Goal: Transaction & Acquisition: Purchase product/service

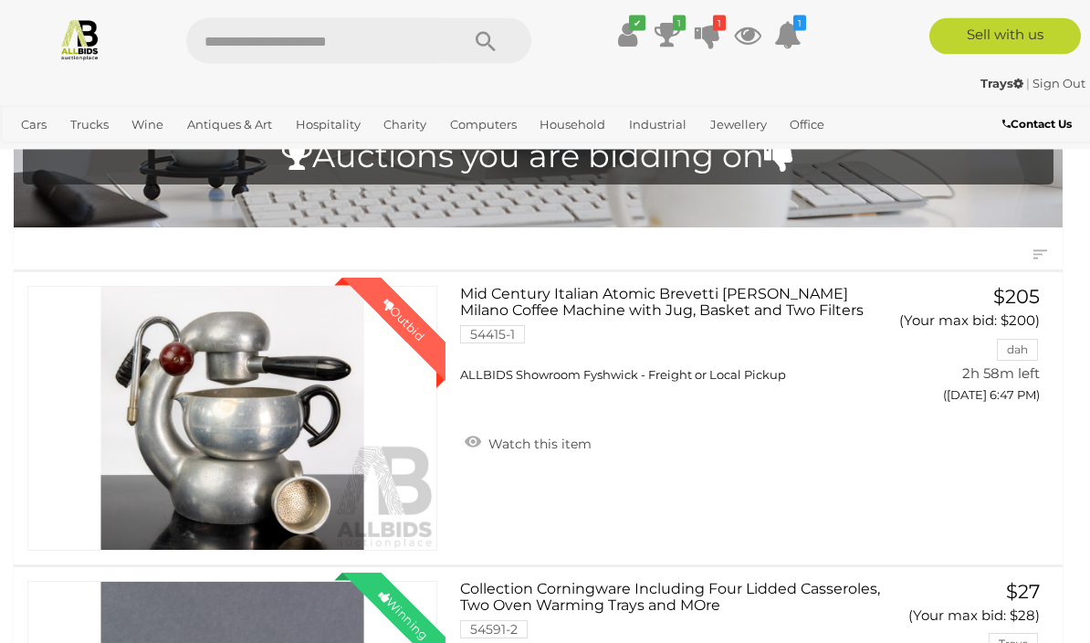
scroll to position [118, 0]
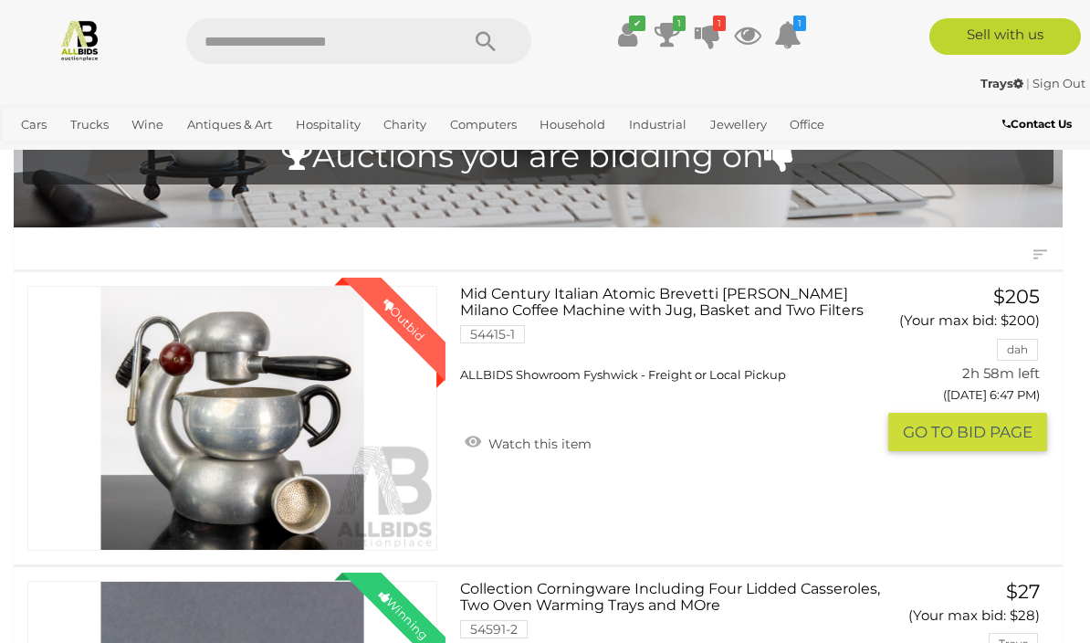
click at [933, 442] on button "GO TO BID PAGE" at bounding box center [967, 432] width 159 height 39
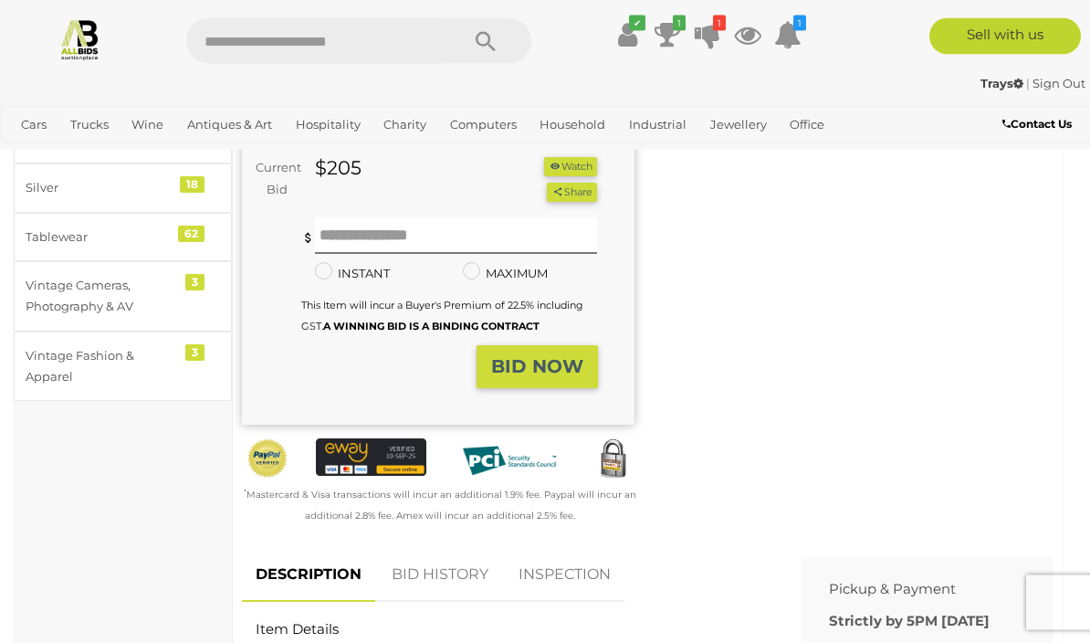
scroll to position [421, 0]
click at [433, 548] on link "BID HISTORY" at bounding box center [440, 575] width 124 height 54
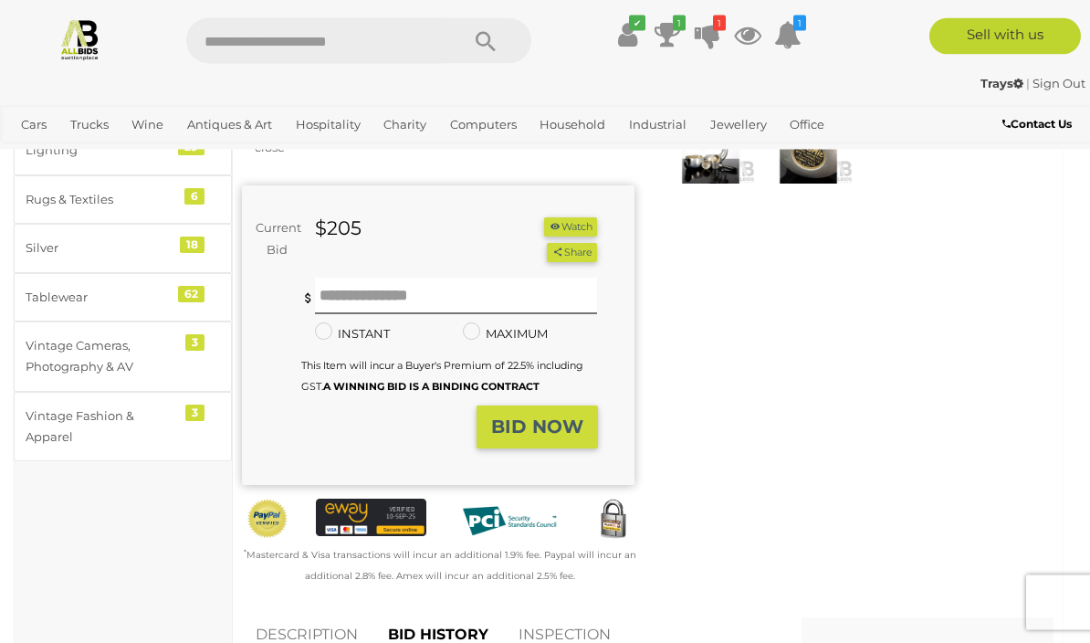
scroll to position [361, 0]
click at [530, 415] on strong "BID NOW" at bounding box center [537, 426] width 92 height 22
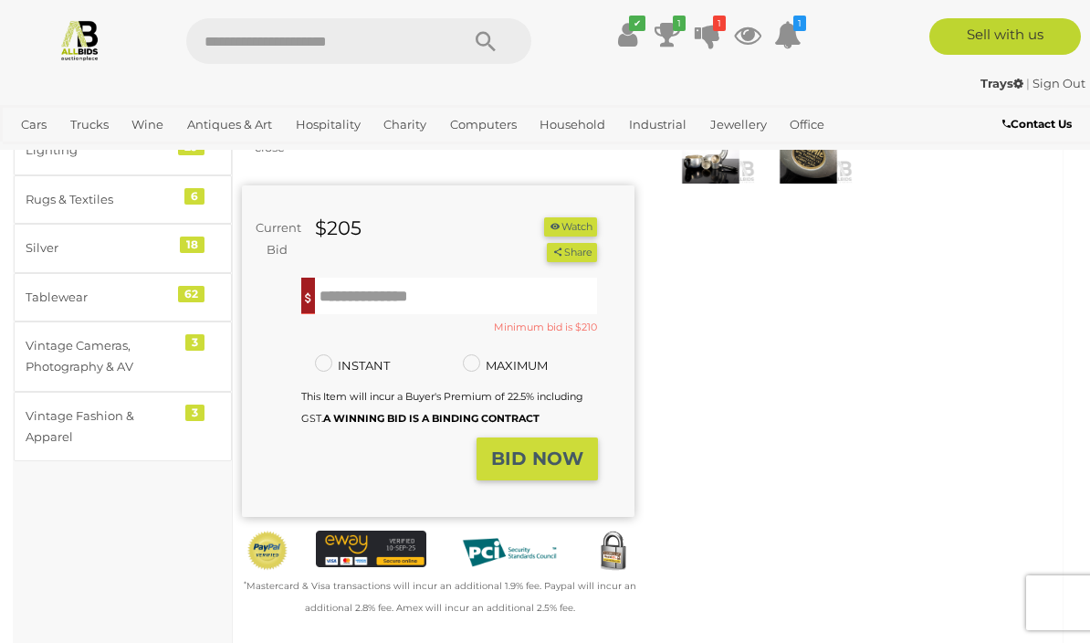
click at [354, 277] on input "text" at bounding box center [456, 295] width 283 height 37
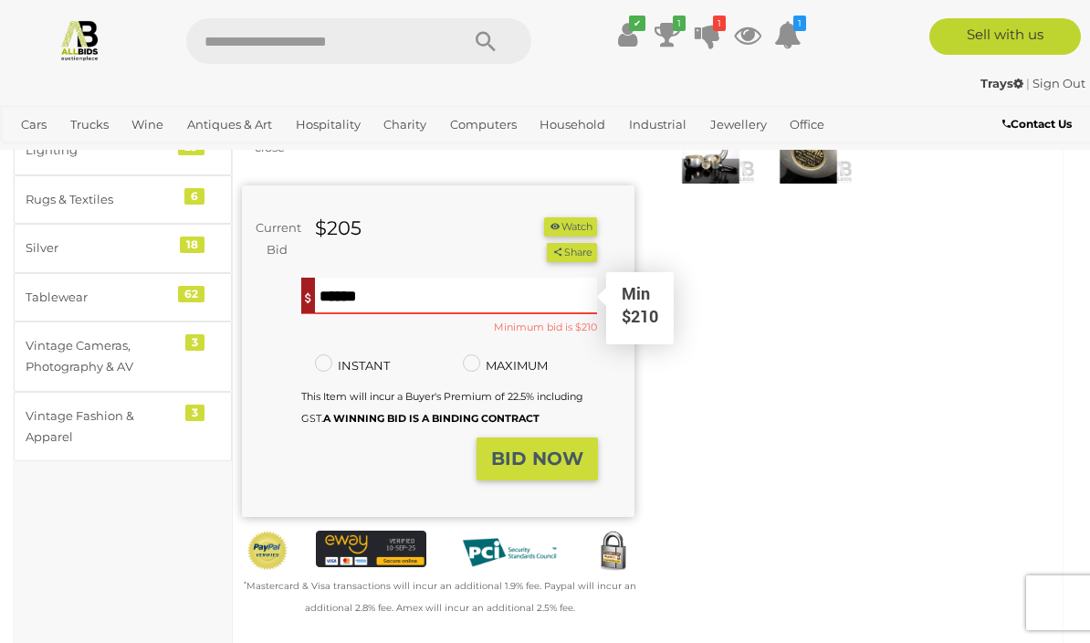
scroll to position [360, 0]
type input "***"
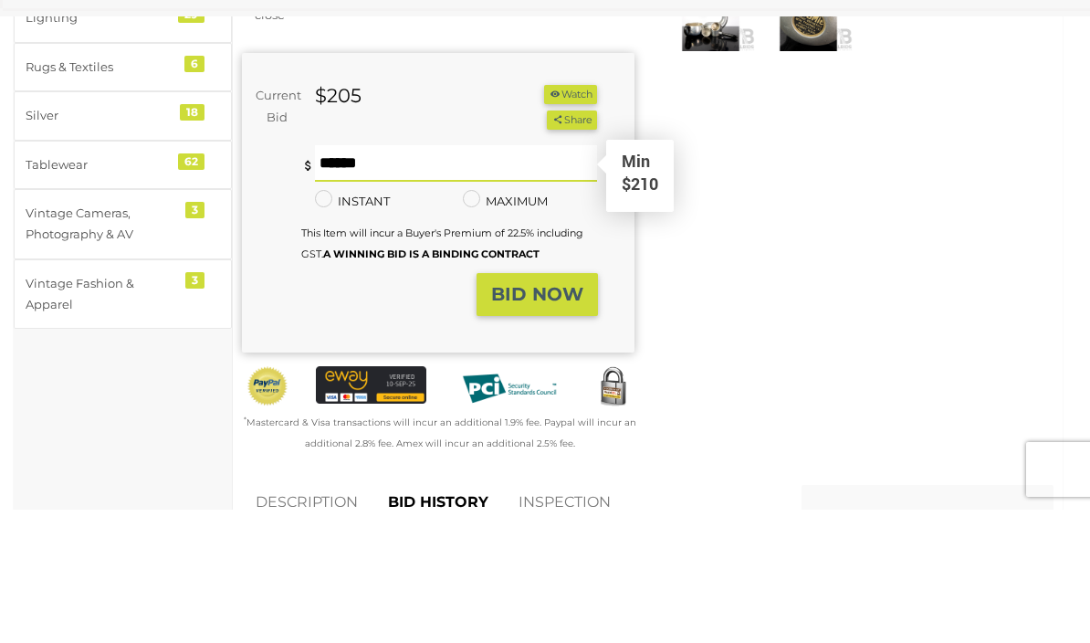
click at [541, 416] on strong "BID NOW" at bounding box center [537, 427] width 92 height 22
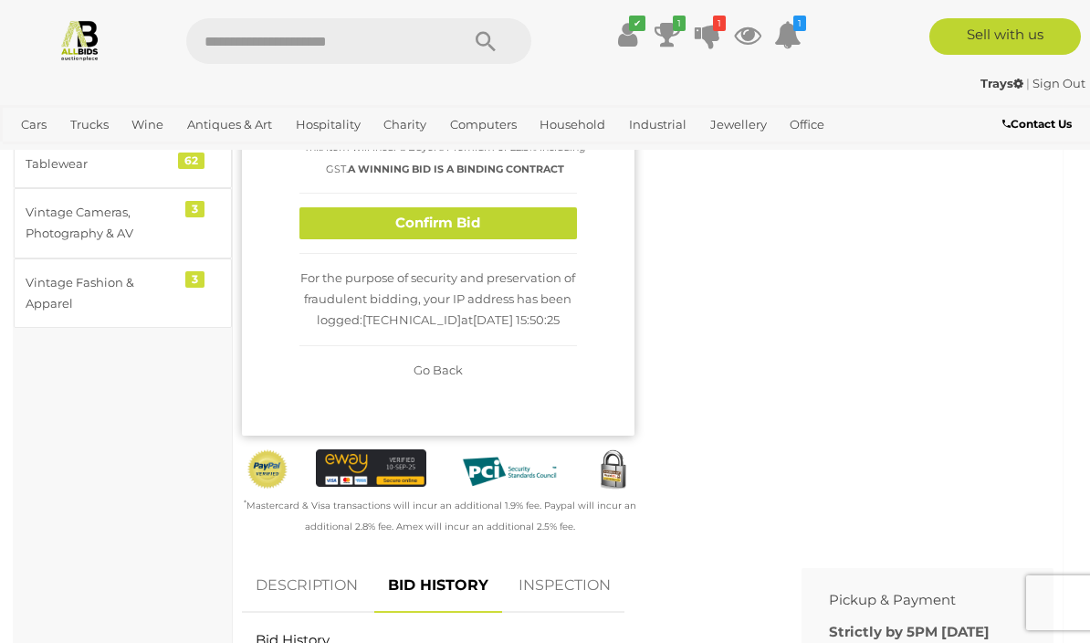
click at [518, 207] on button "Confirm Bid" at bounding box center [437, 223] width 277 height 32
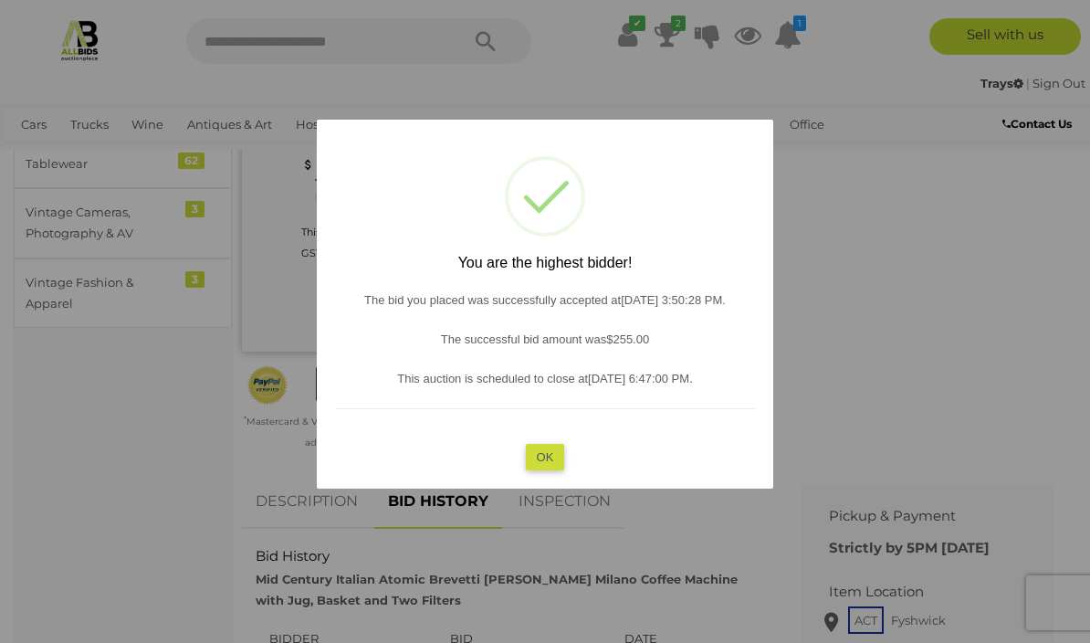
click at [544, 470] on button "OK" at bounding box center [545, 457] width 39 height 26
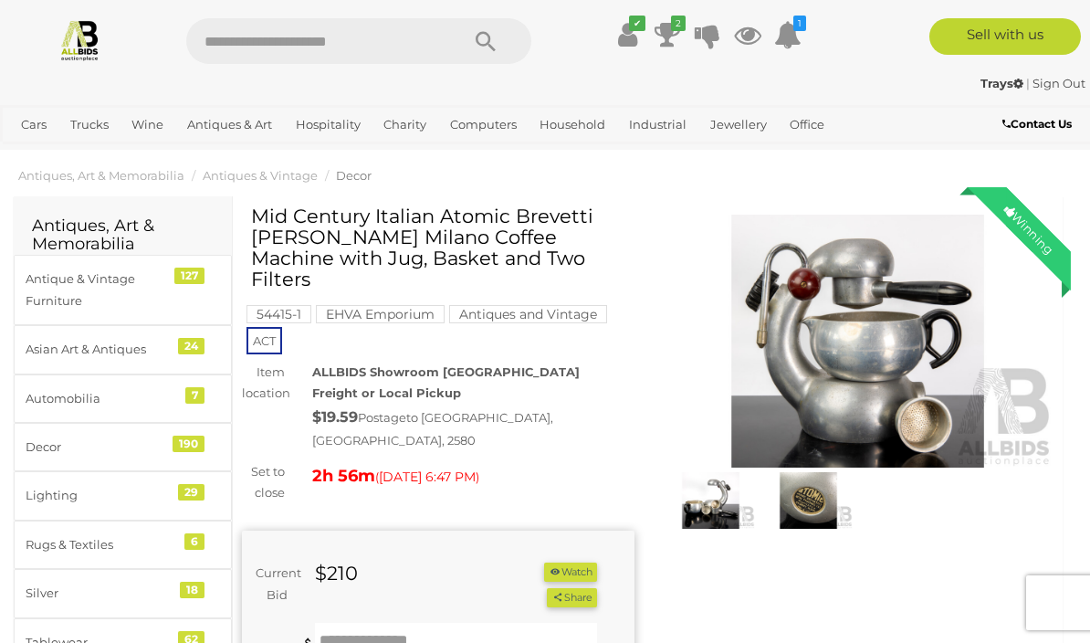
scroll to position [0, 0]
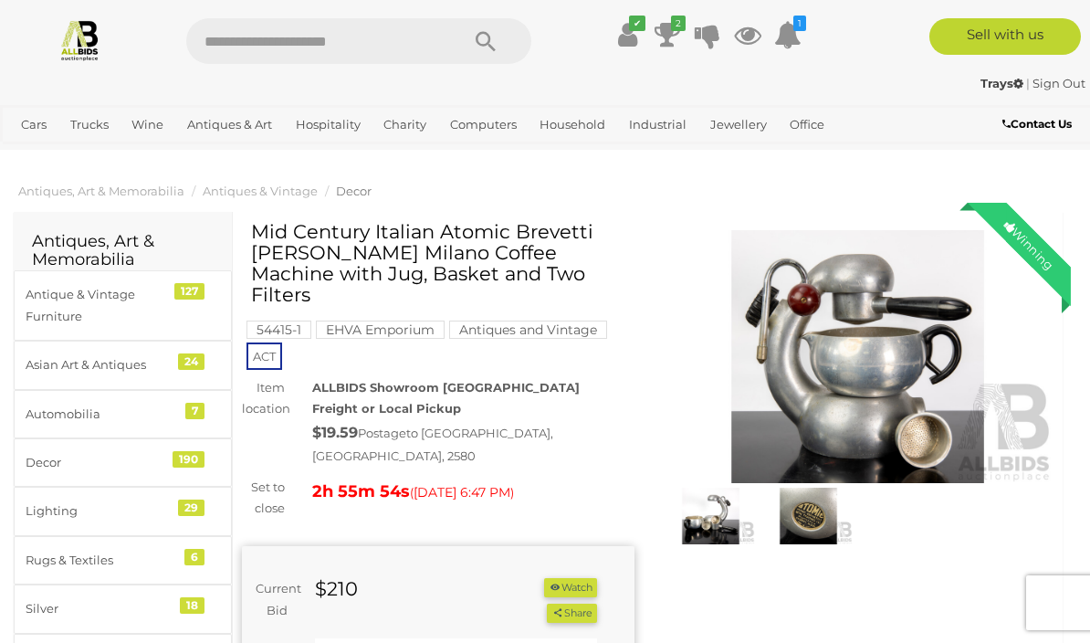
click at [662, 37] on icon at bounding box center [667, 34] width 26 height 33
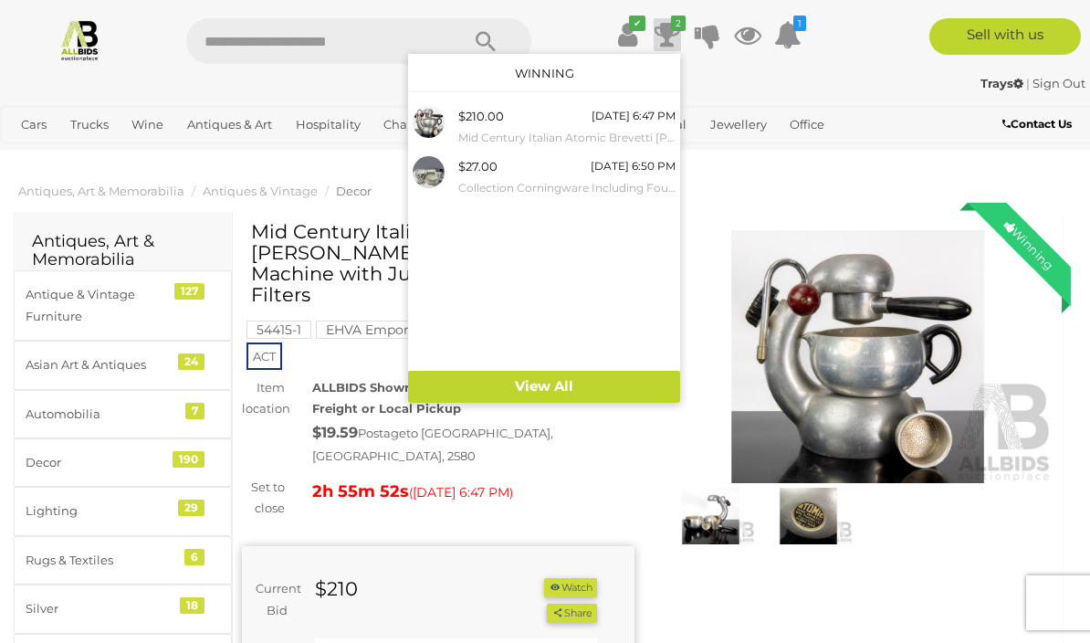
click at [498, 173] on div "$27.00 Friday 6:50 PM Collection Corningware Including Four Lidded Casseroles, …" at bounding box center [566, 176] width 217 height 41
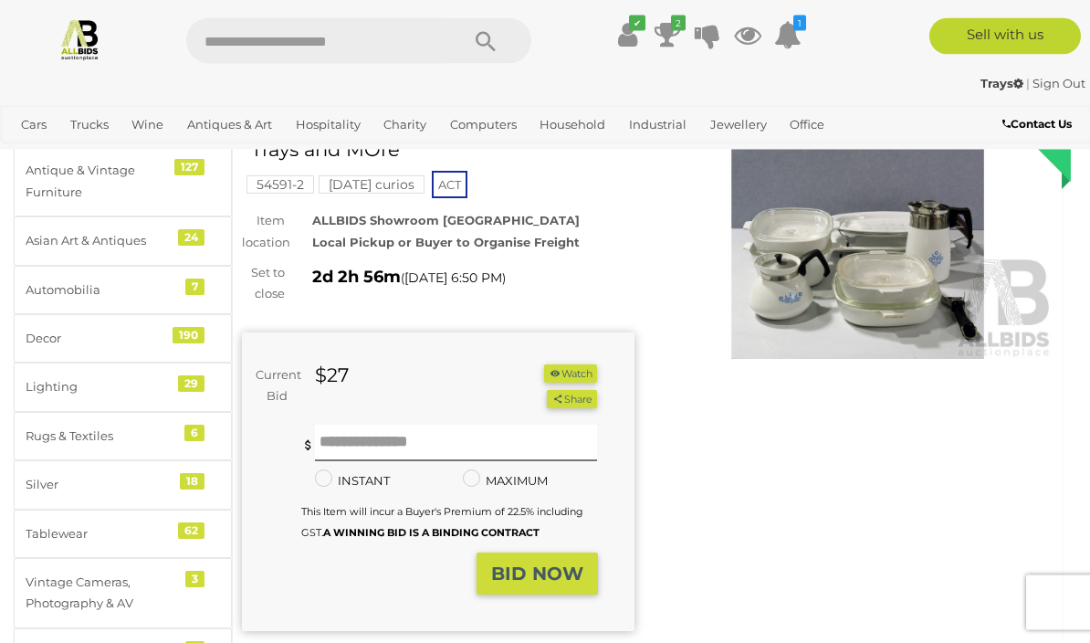
scroll to position [77, 0]
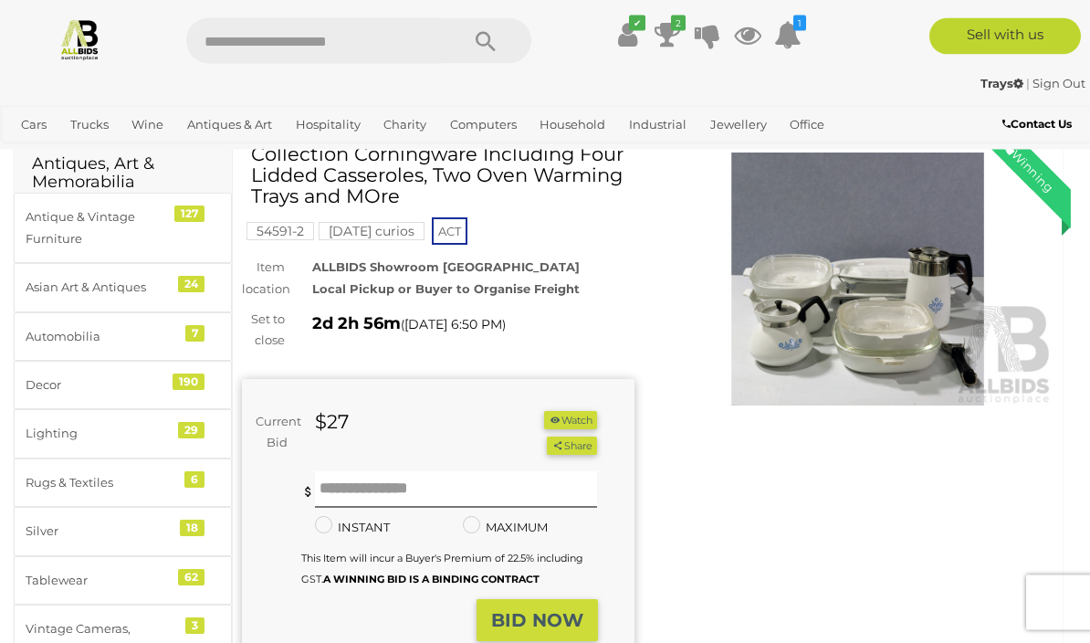
click at [725, 517] on div "Winning Outbid Warranty Charity" at bounding box center [647, 473] width 839 height 658
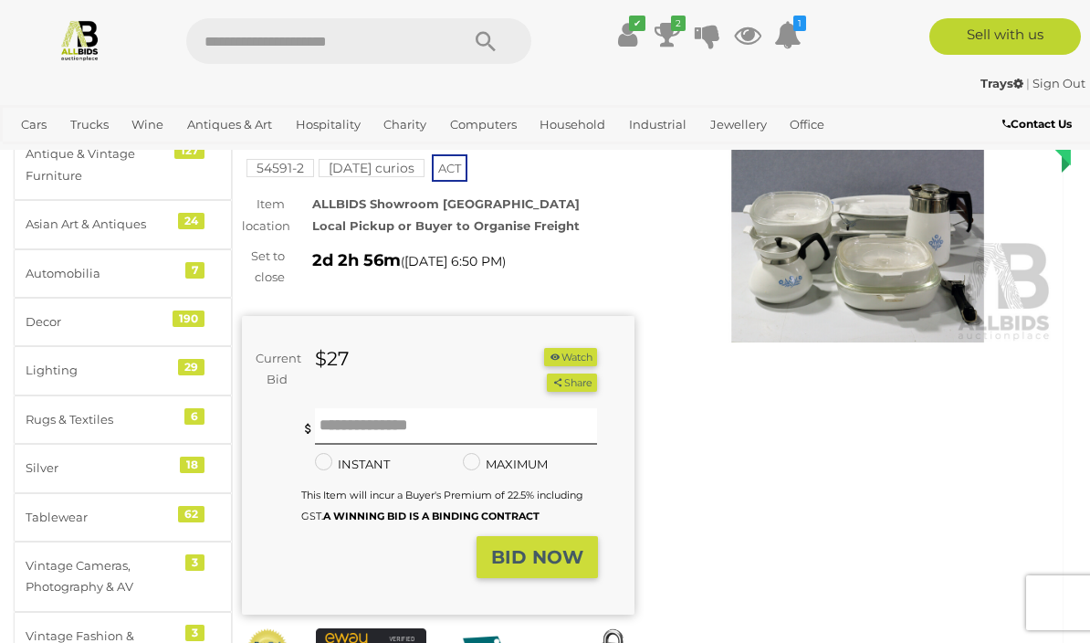
scroll to position [177, 0]
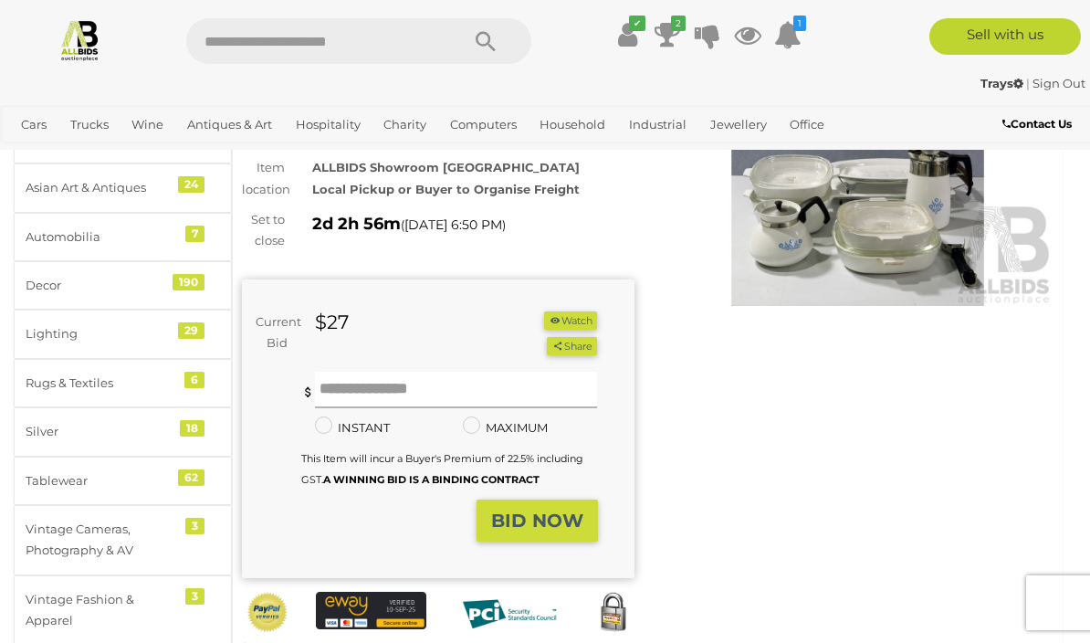
click at [458, 383] on input "text" at bounding box center [456, 389] width 283 height 37
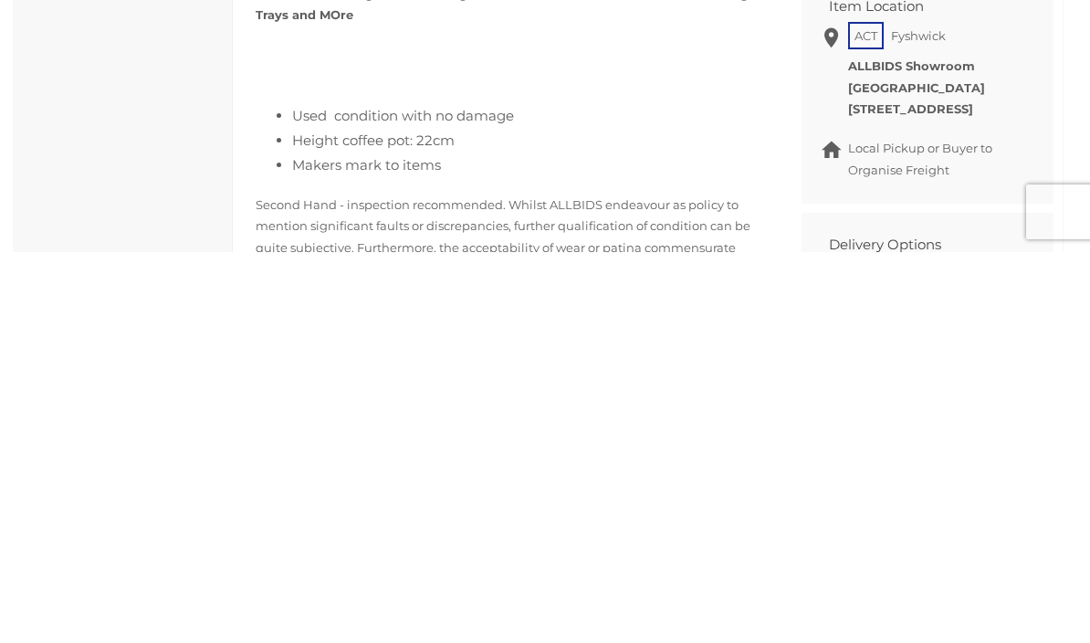
scroll to position [621, 0]
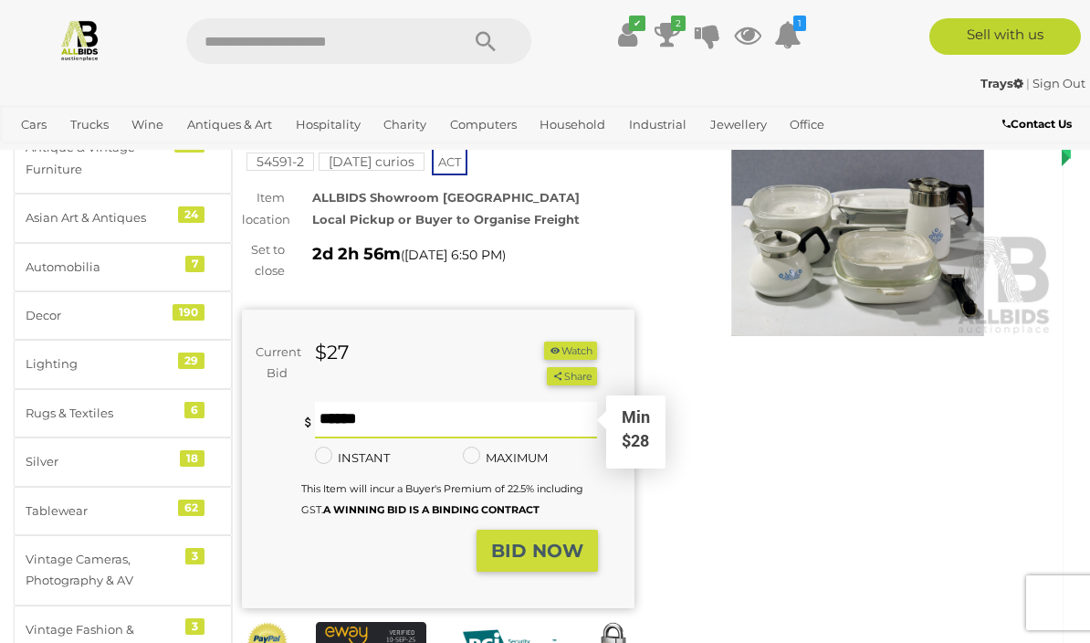
click at [879, 246] on img at bounding box center [858, 209] width 392 height 253
